Goal: Task Accomplishment & Management: Complete application form

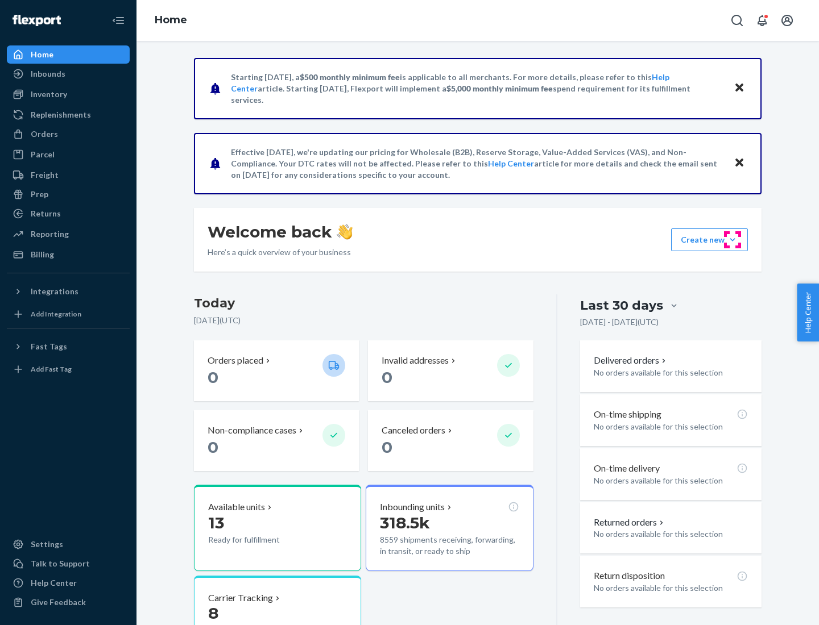
click at [732, 240] on button "Create new Create new inbound Create new order Create new product" at bounding box center [709, 240] width 77 height 23
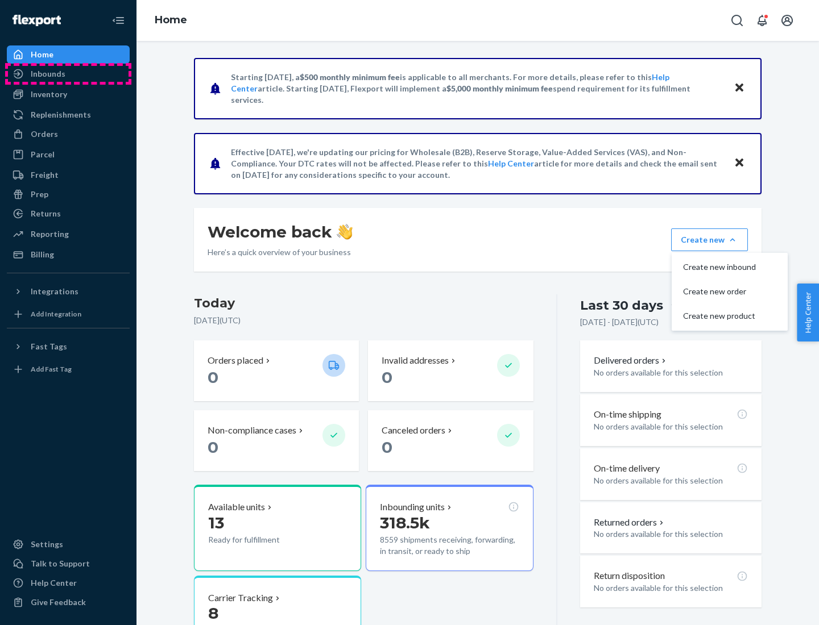
click at [68, 74] on div "Inbounds" at bounding box center [68, 74] width 121 height 16
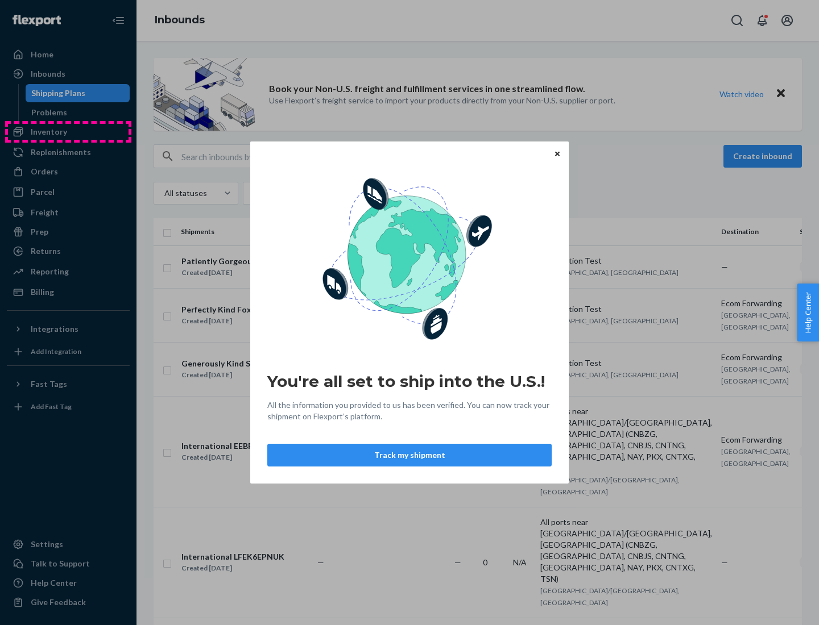
click at [68, 132] on div "You're all set to ship into the U.S.! All the information you provided to us ha…" at bounding box center [409, 312] width 819 height 625
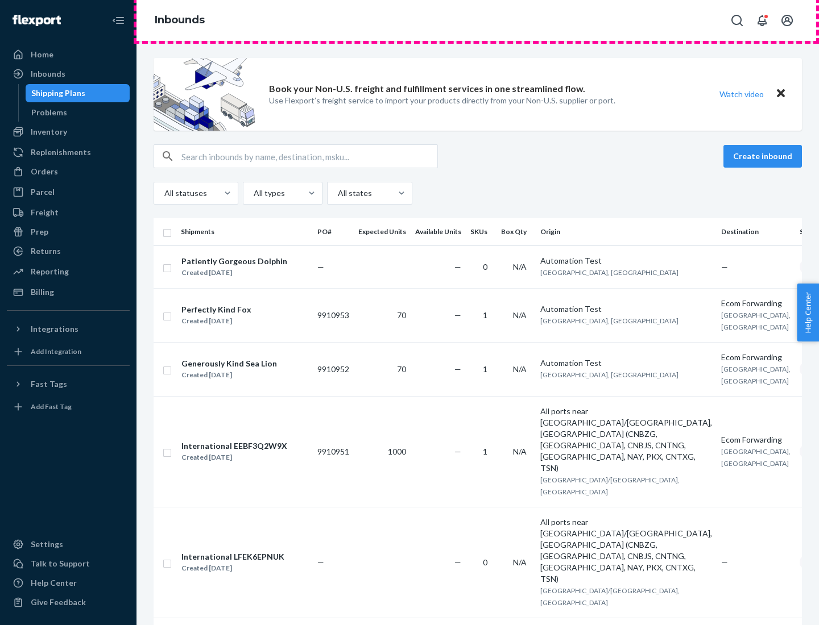
click at [477, 20] on div "Inbounds" at bounding box center [477, 20] width 682 height 41
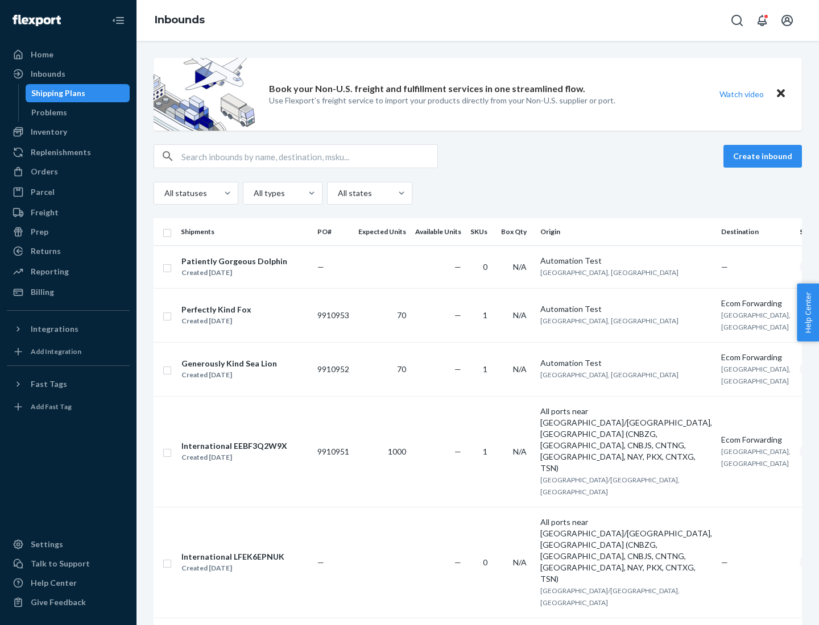
click at [477, 20] on div "Inbounds" at bounding box center [477, 20] width 682 height 41
click at [477, 193] on div "All statuses All types All states" at bounding box center [477, 193] width 648 height 23
click at [56, 93] on div "Shipping Plans" at bounding box center [58, 93] width 54 height 11
click at [764, 156] on button "Create inbound" at bounding box center [762, 156] width 78 height 23
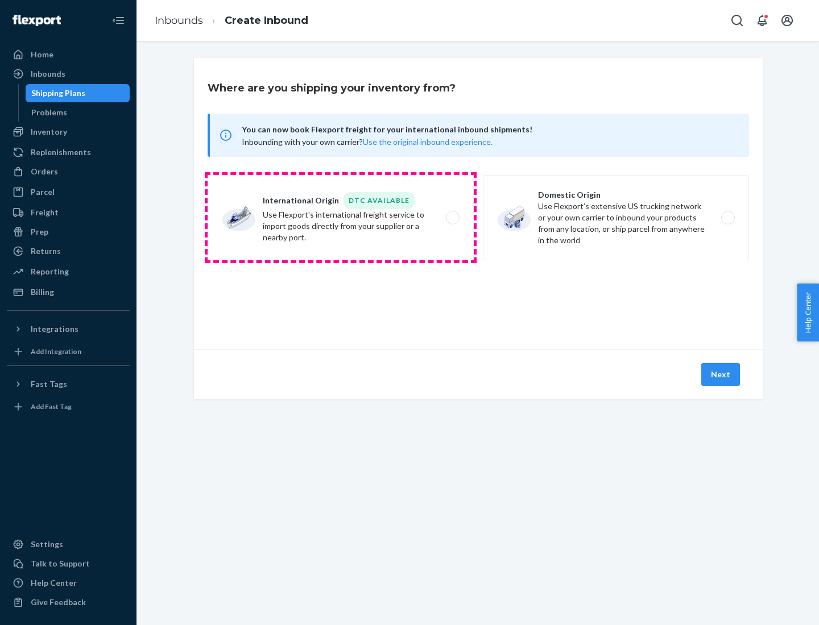
click at [340, 218] on label "International Origin DTC Available Use Flexport's international freight service…" at bounding box center [340, 217] width 266 height 85
click at [452, 218] on input "International Origin DTC Available Use Flexport's international freight service…" at bounding box center [455, 217] width 7 height 7
radio input "true"
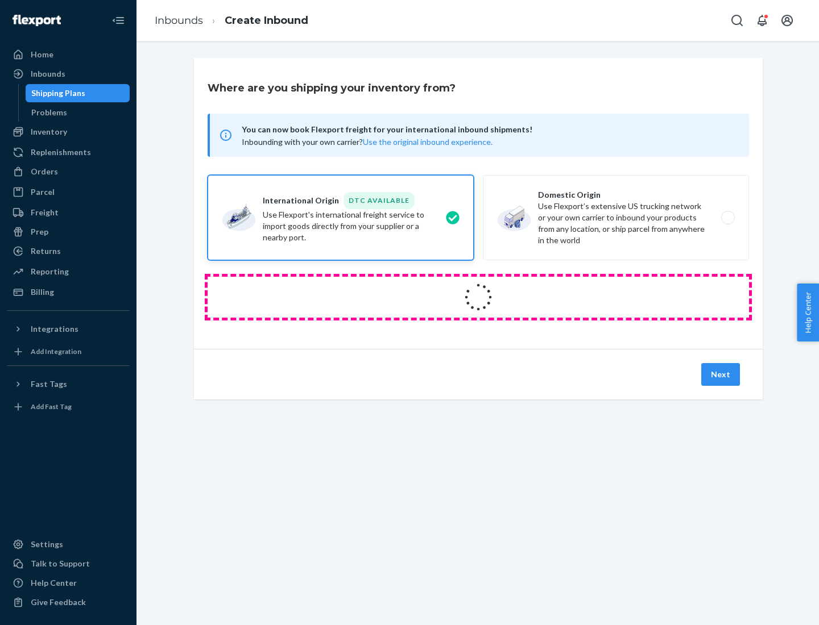
click at [478, 297] on icon at bounding box center [478, 298] width 38 height 38
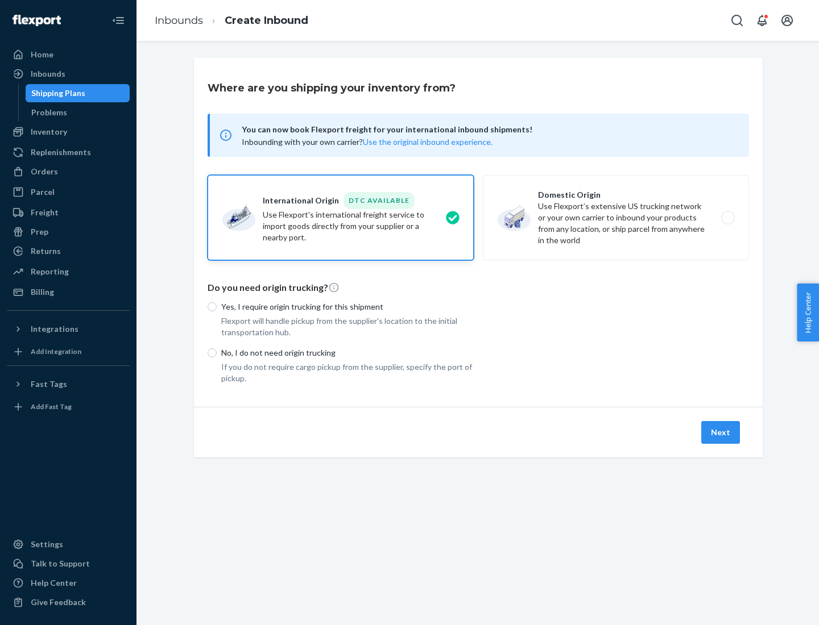
click at [347, 306] on p "Yes, I require origin trucking for this shipment" at bounding box center [347, 306] width 252 height 11
click at [217, 306] on input "Yes, I require origin trucking for this shipment" at bounding box center [211, 306] width 9 height 9
radio input "true"
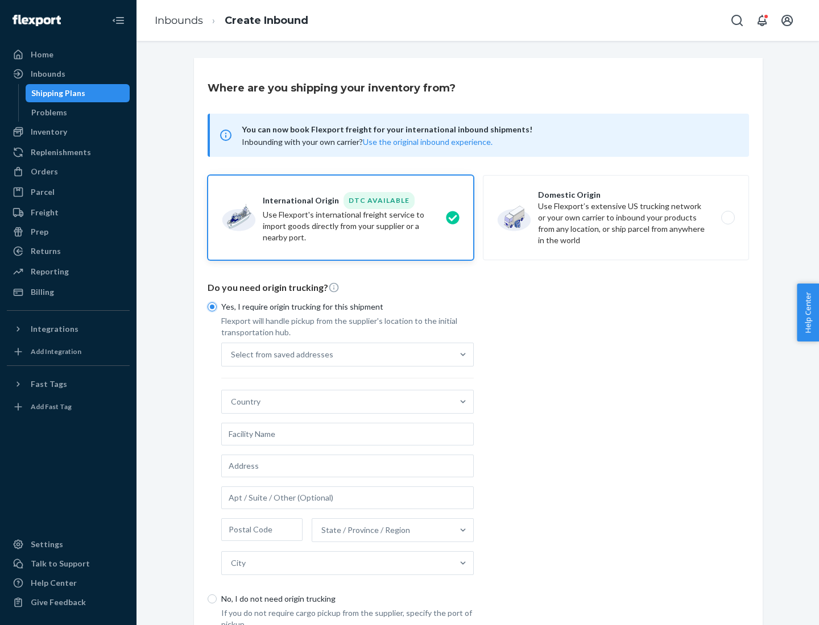
scroll to position [22, 0]
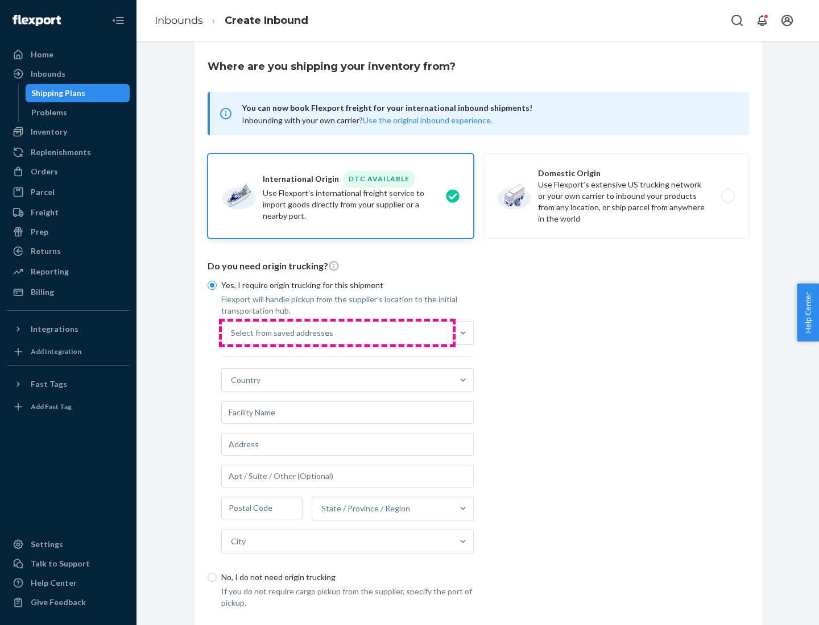
click at [337, 333] on div "Select from saved addresses" at bounding box center [337, 333] width 231 height 23
click at [232, 333] on input "Select from saved addresses" at bounding box center [231, 332] width 1 height 11
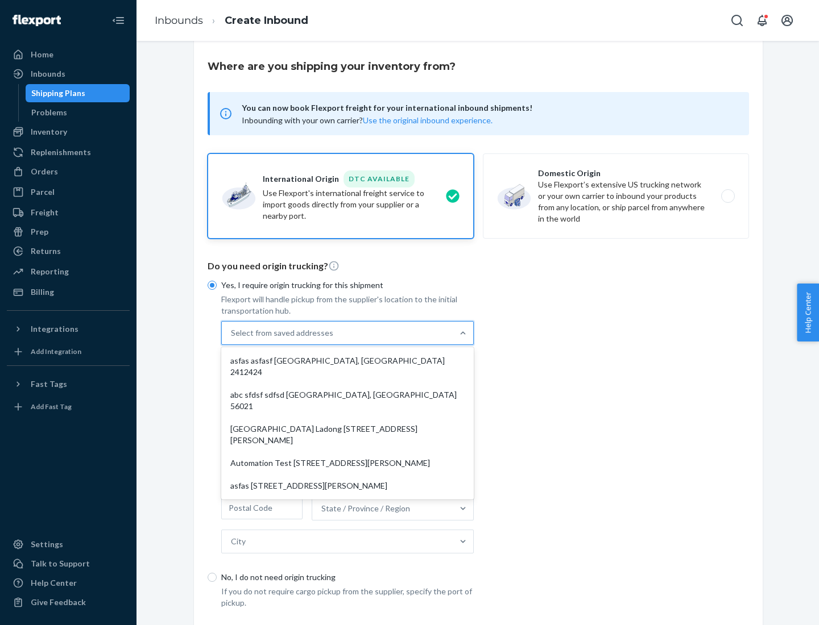
scroll to position [49, 0]
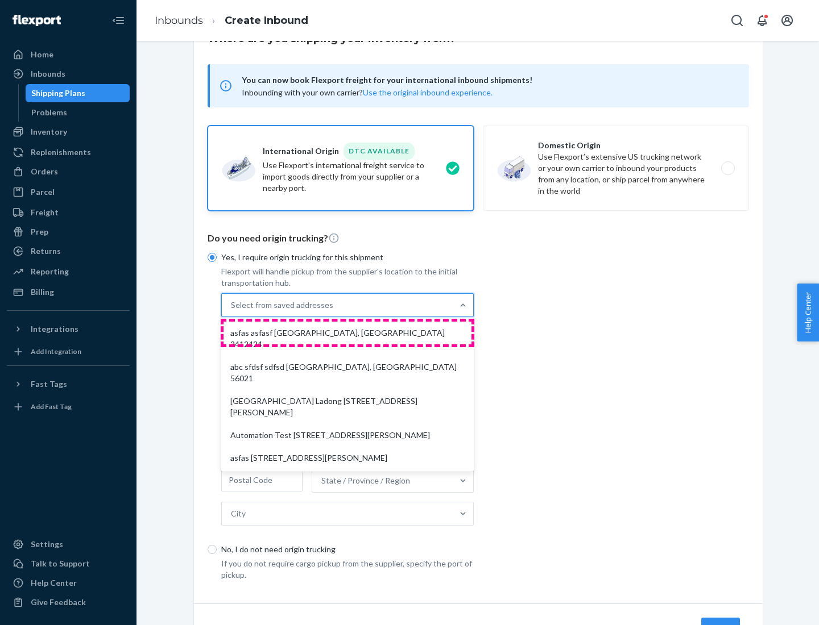
click at [347, 333] on div "asfas asfasf [GEOGRAPHIC_DATA], [GEOGRAPHIC_DATA] 2412424" at bounding box center [347, 339] width 248 height 34
click at [232, 311] on input "option asfas asfasf [GEOGRAPHIC_DATA], [GEOGRAPHIC_DATA] 2412424 focused, 1 of …" at bounding box center [231, 305] width 1 height 11
type input "asfas"
type input "asfasf"
type input "2412424"
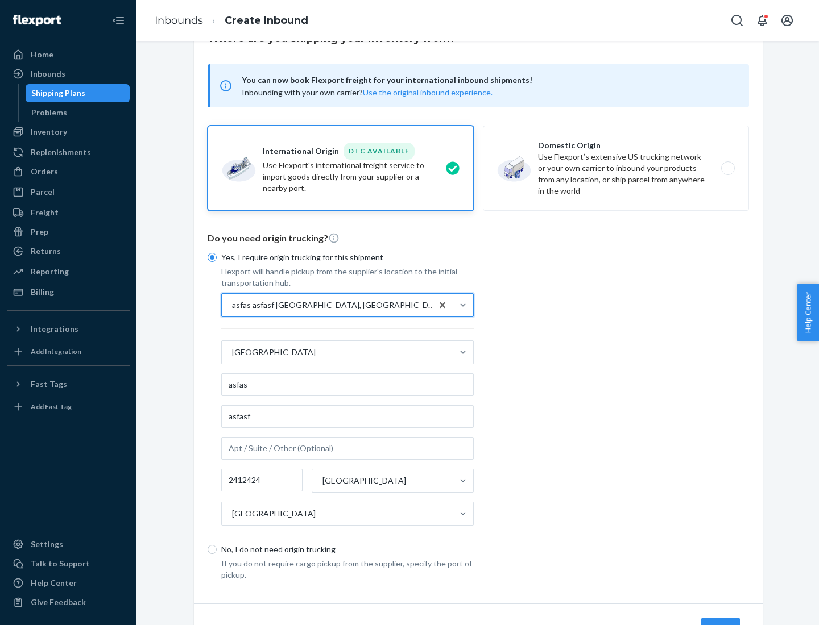
scroll to position [106, 0]
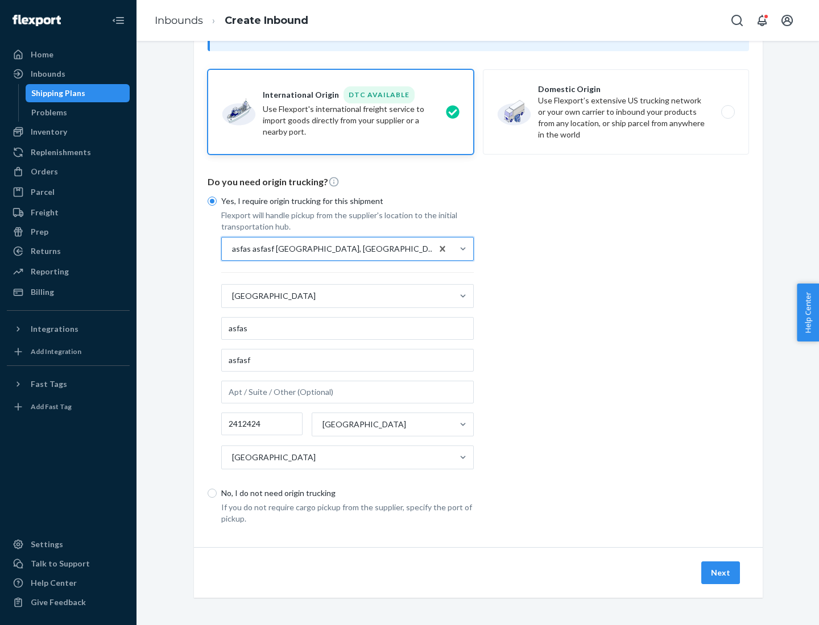
click at [721, 572] on button "Next" at bounding box center [720, 573] width 39 height 23
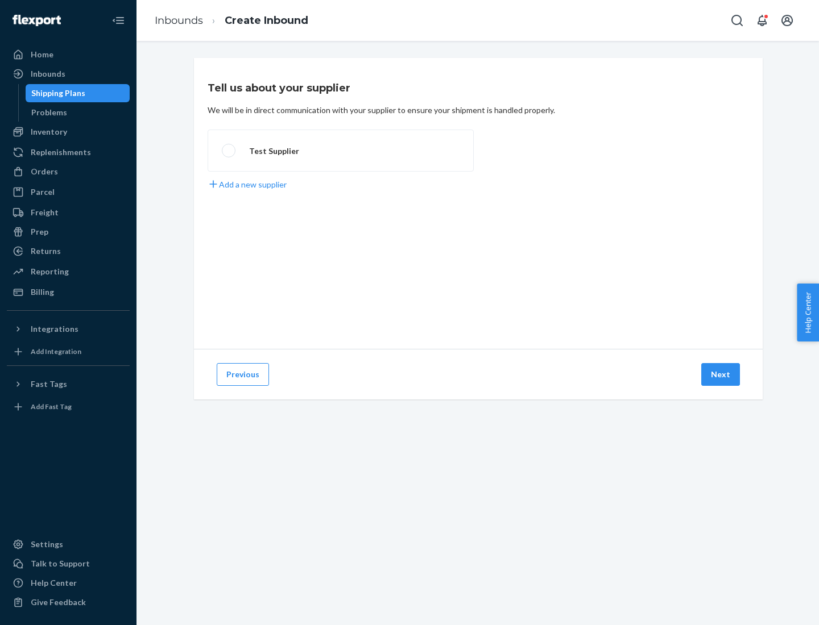
click at [340, 151] on label "Test Supplier" at bounding box center [340, 151] width 266 height 42
click at [229, 151] on input "Test Supplier" at bounding box center [225, 150] width 7 height 7
radio input "true"
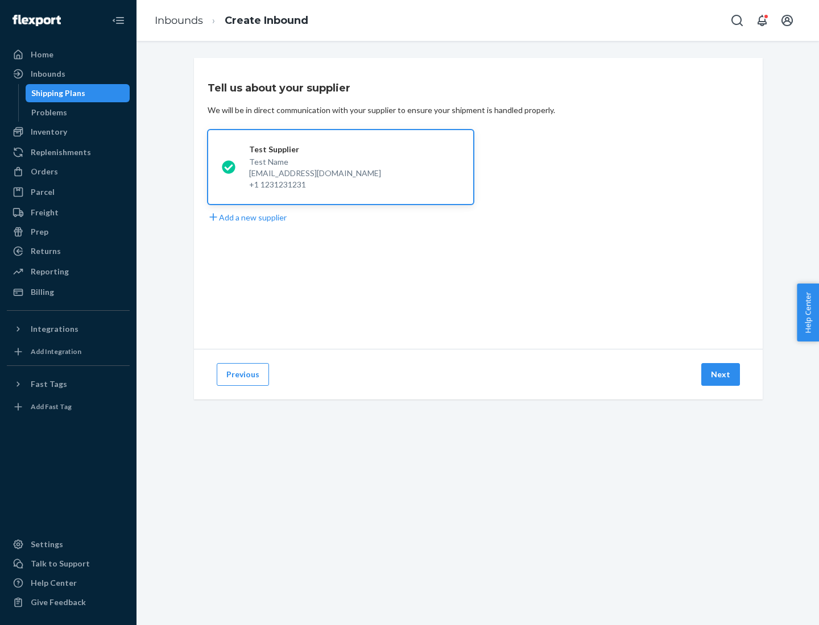
click at [721, 375] on button "Next" at bounding box center [720, 374] width 39 height 23
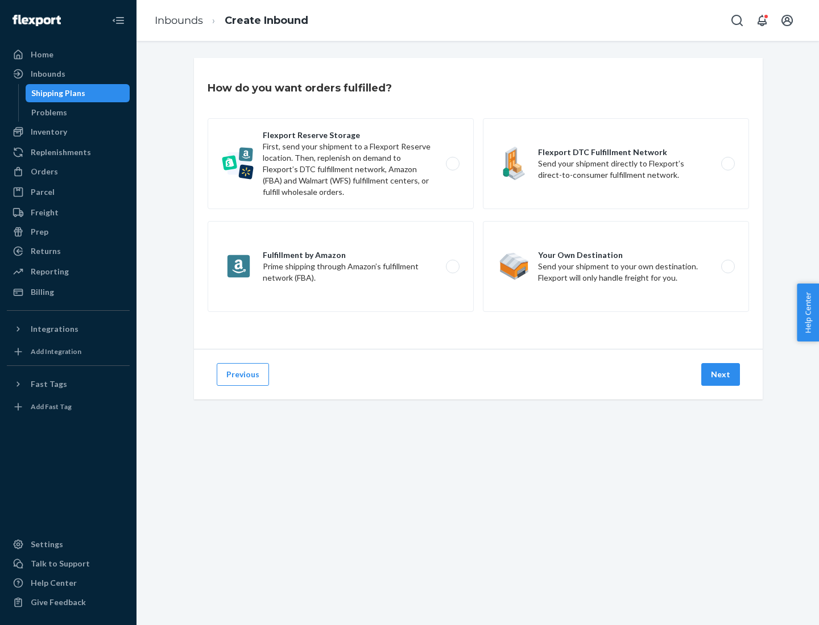
click at [340, 267] on label "Fulfillment by Amazon Prime shipping through Amazon’s fulfillment network (FBA)." at bounding box center [340, 266] width 266 height 91
click at [452, 267] on input "Fulfillment by Amazon Prime shipping through Amazon’s fulfillment network (FBA)." at bounding box center [455, 266] width 7 height 7
radio input "true"
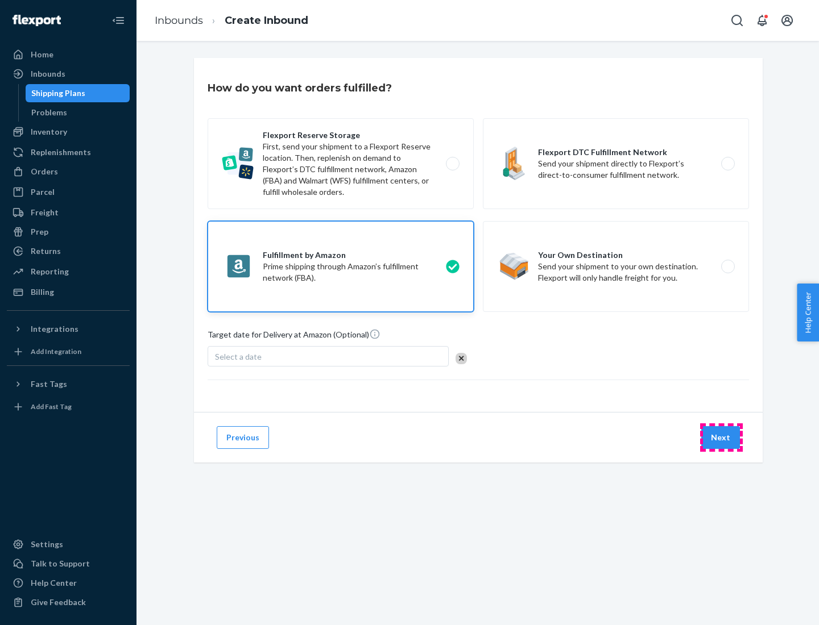
click at [721, 438] on button "Next" at bounding box center [720, 437] width 39 height 23
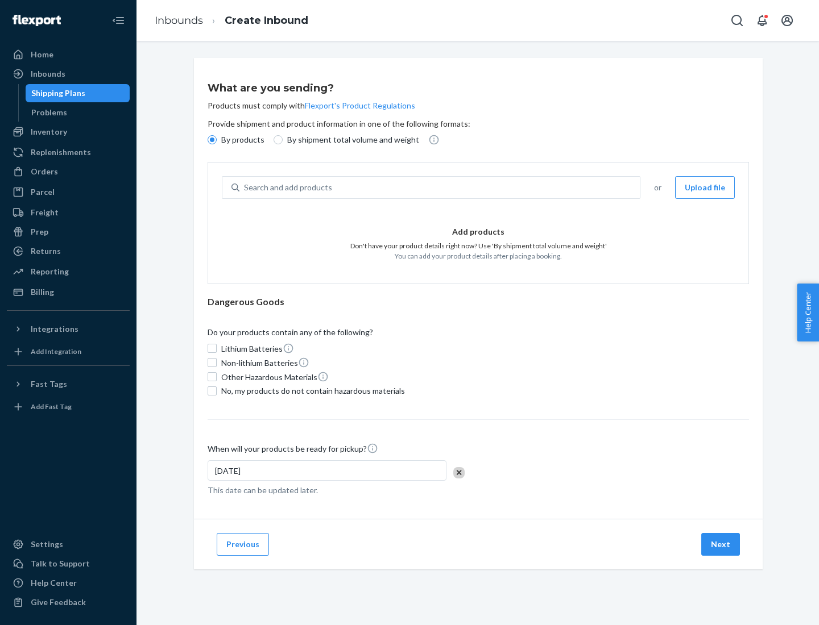
click at [350, 140] on p "By shipment total volume and weight" at bounding box center [353, 139] width 132 height 11
click at [283, 140] on input "By shipment total volume and weight" at bounding box center [277, 139] width 9 height 9
radio input "true"
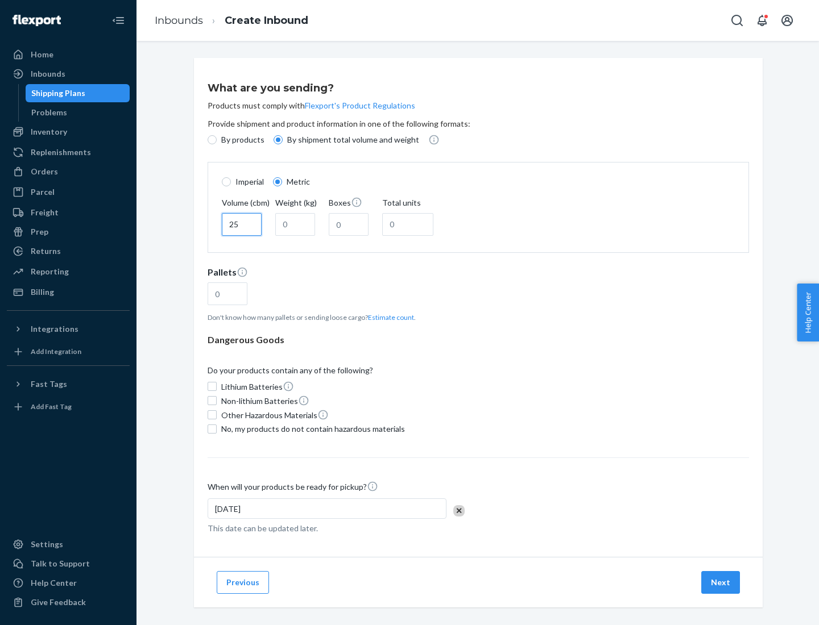
type input "25"
type input "100"
type input "50"
type input "500"
click at [388, 317] on button "Estimate count" at bounding box center [391, 318] width 46 height 10
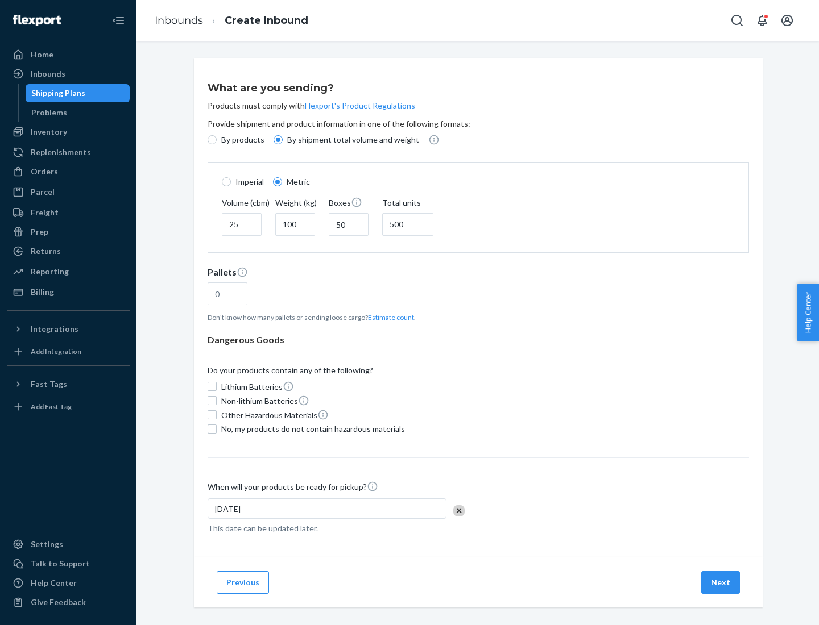
type input "16"
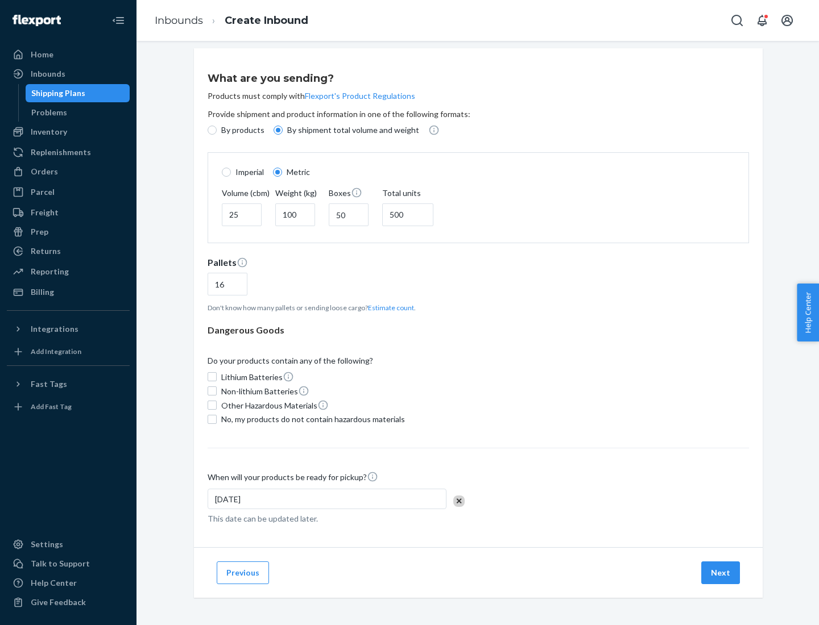
click at [311, 419] on span "No, my products do not contain hazardous materials" at bounding box center [313, 419] width 184 height 11
click at [217, 419] on input "No, my products do not contain hazardous materials" at bounding box center [211, 419] width 9 height 9
checkbox input "true"
click at [721, 572] on button "Next" at bounding box center [720, 573] width 39 height 23
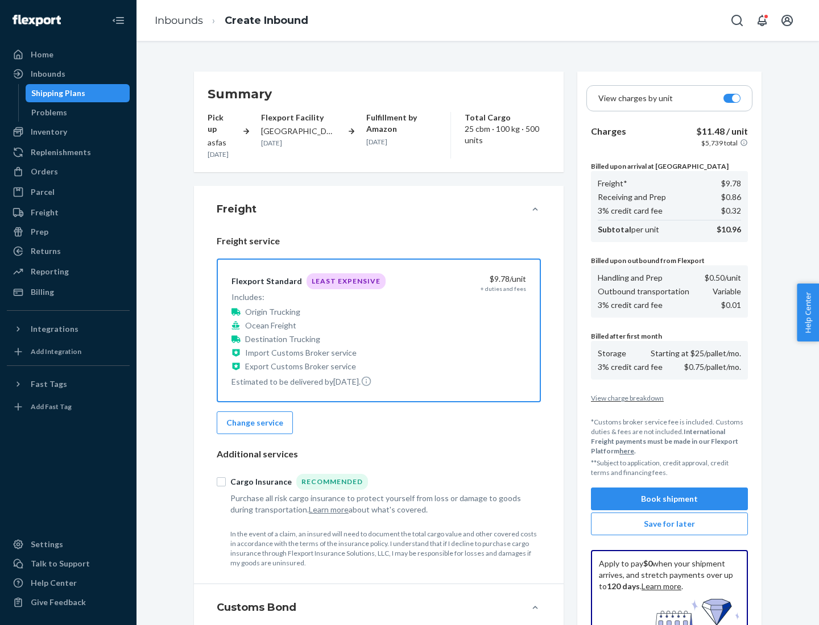
scroll to position [166, 0]
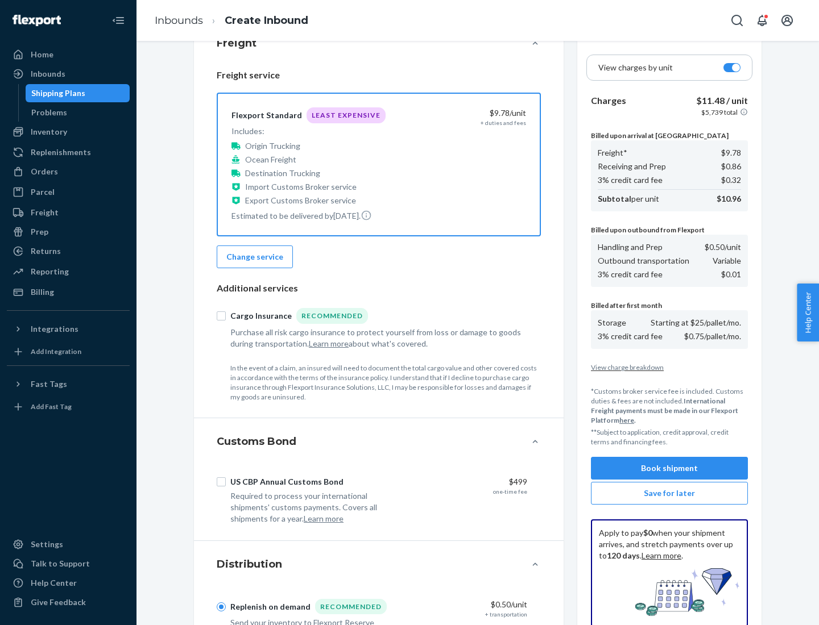
click at [669, 468] on button "Book shipment" at bounding box center [669, 468] width 157 height 23
